Goal: Transaction & Acquisition: Subscribe to service/newsletter

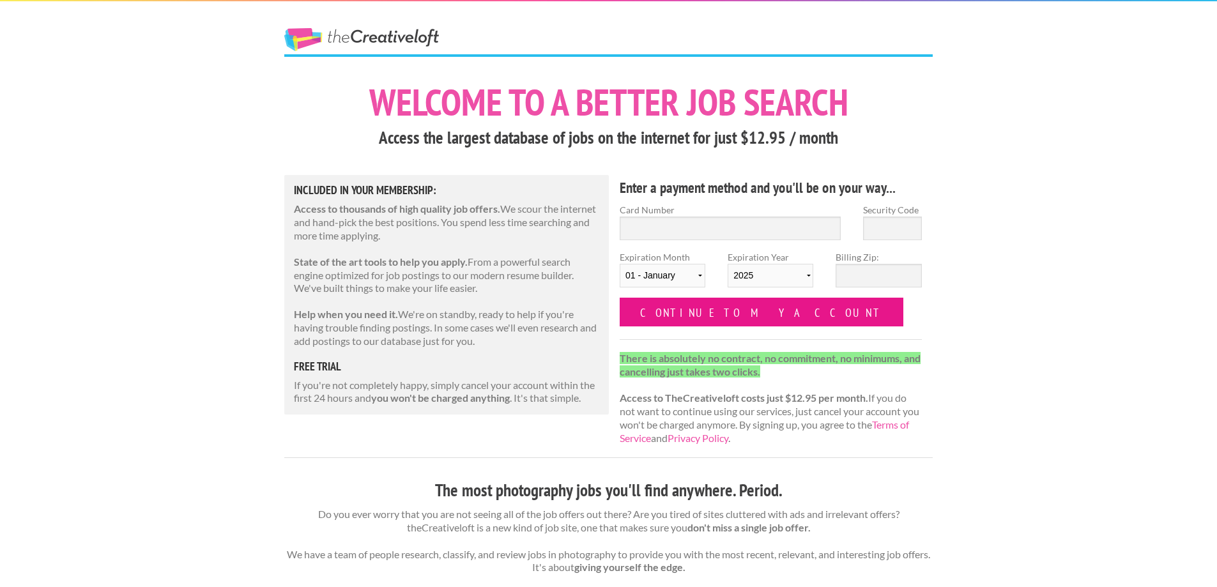
click at [692, 311] on input "Continue to my account" at bounding box center [762, 312] width 284 height 29
